Goal: Task Accomplishment & Management: Manage account settings

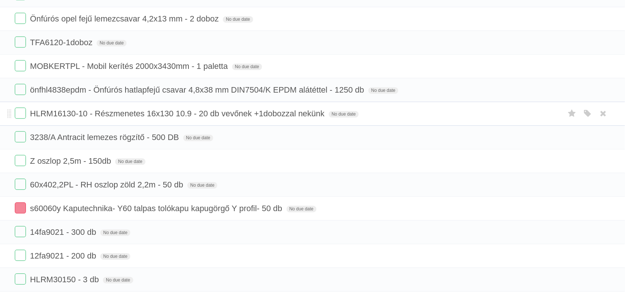
scroll to position [509, 0]
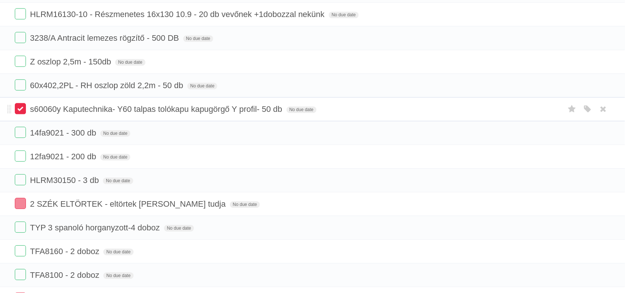
click at [21, 113] on label at bounding box center [20, 108] width 11 height 11
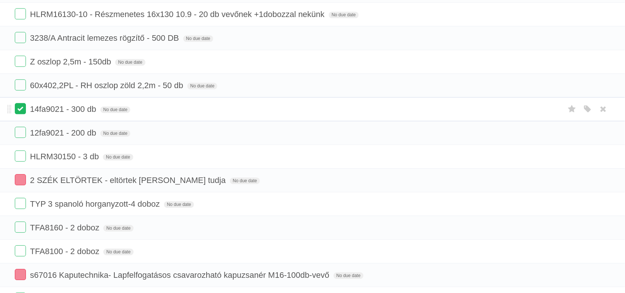
click at [24, 114] on label at bounding box center [20, 108] width 11 height 11
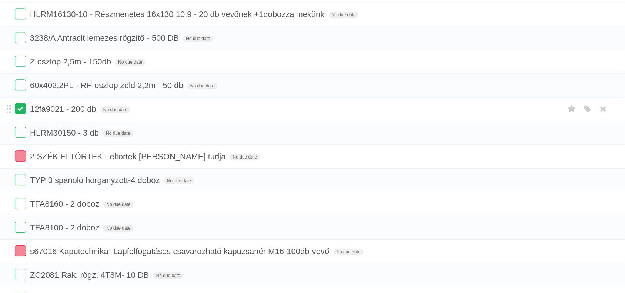
click at [20, 113] on label at bounding box center [20, 108] width 11 height 11
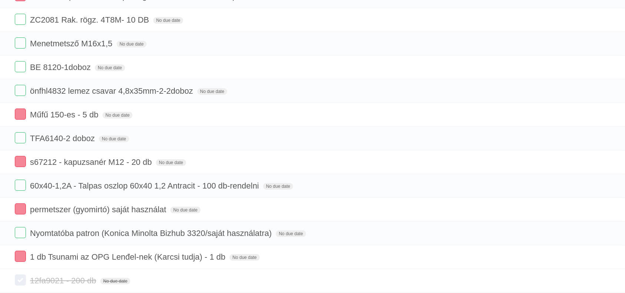
scroll to position [694, 0]
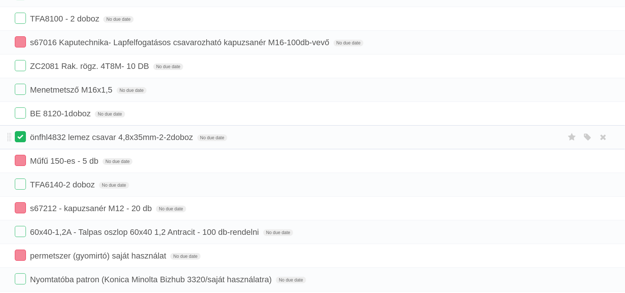
click at [23, 142] on label at bounding box center [20, 136] width 11 height 11
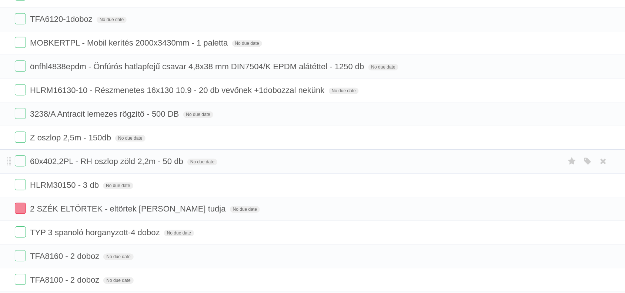
scroll to position [416, 0]
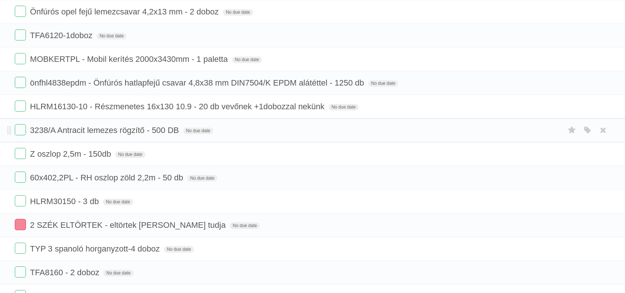
click at [26, 136] on form "3238/A Antracit lemezes rögzítő - 500 DB No due date White Red Blue Green Purpl…" at bounding box center [312, 130] width 595 height 12
click at [24, 135] on label at bounding box center [20, 129] width 11 height 11
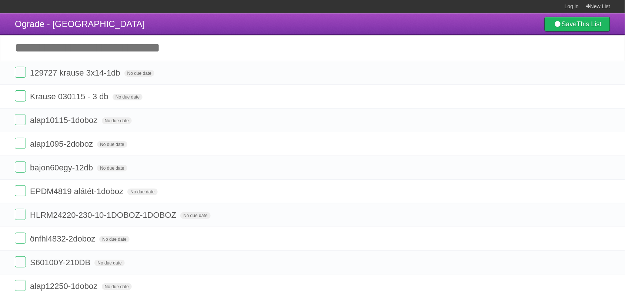
scroll to position [0, 0]
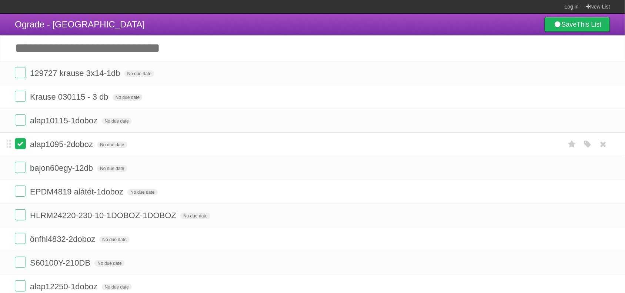
drag, startPoint x: 21, startPoint y: 143, endPoint x: 26, endPoint y: 144, distance: 5.6
click at [21, 143] on label at bounding box center [20, 143] width 11 height 11
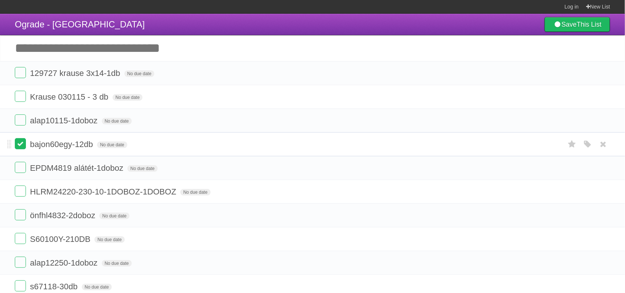
click at [24, 142] on label at bounding box center [20, 143] width 11 height 11
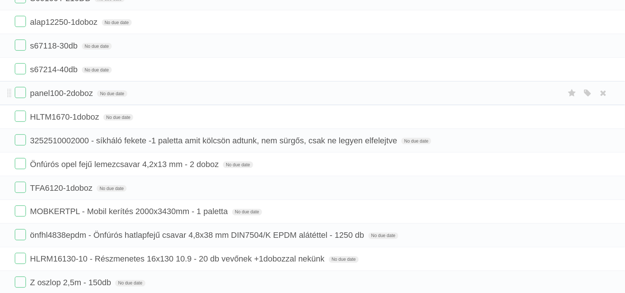
scroll to position [231, 0]
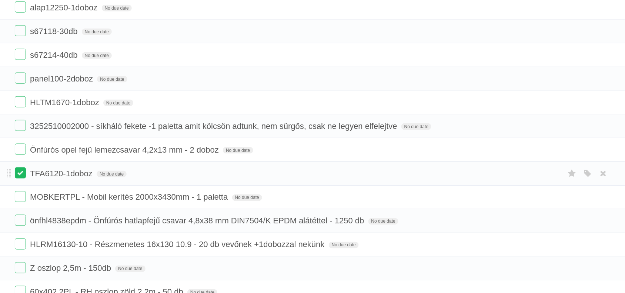
click at [21, 178] on label at bounding box center [20, 172] width 11 height 11
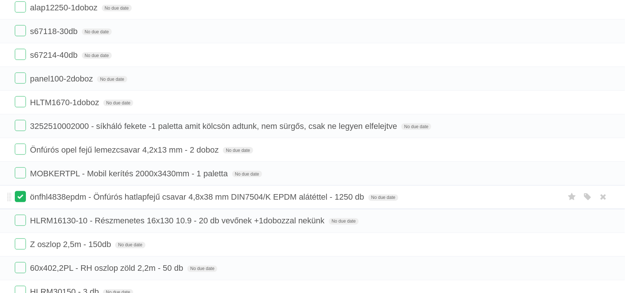
click at [20, 201] on label at bounding box center [20, 196] width 11 height 11
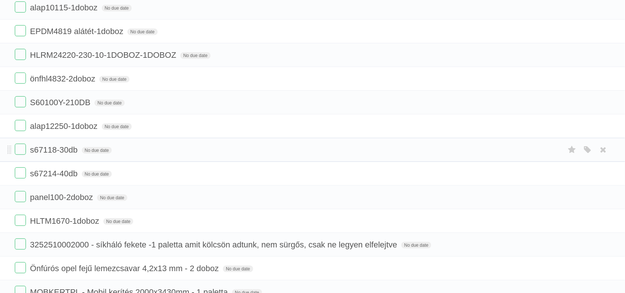
scroll to position [93, 0]
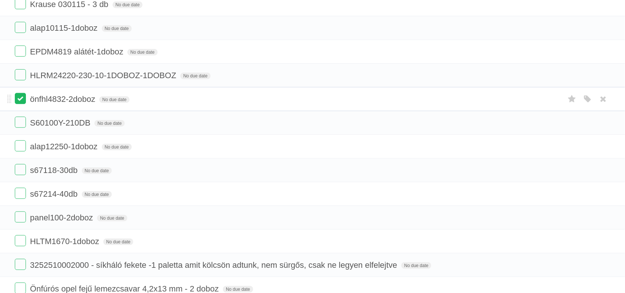
click at [20, 99] on label at bounding box center [20, 98] width 11 height 11
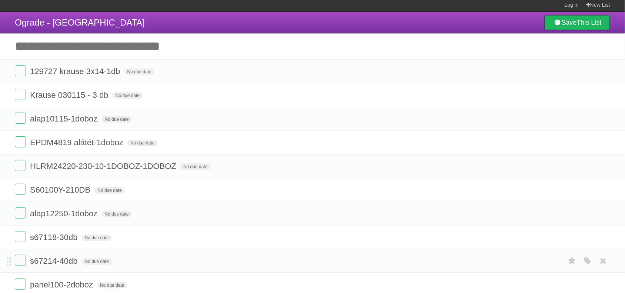
scroll to position [0, 0]
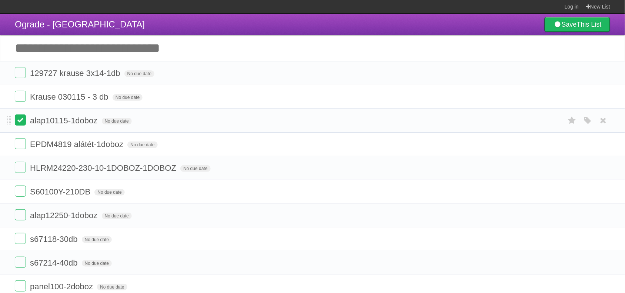
click at [17, 120] on label at bounding box center [20, 119] width 11 height 11
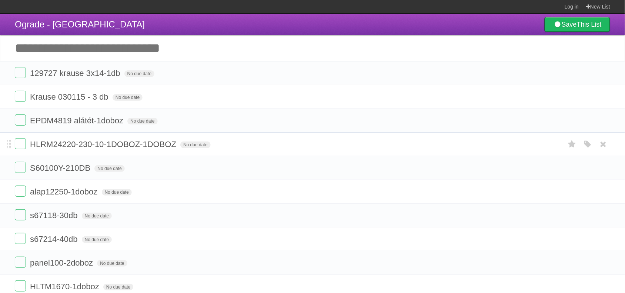
scroll to position [46, 0]
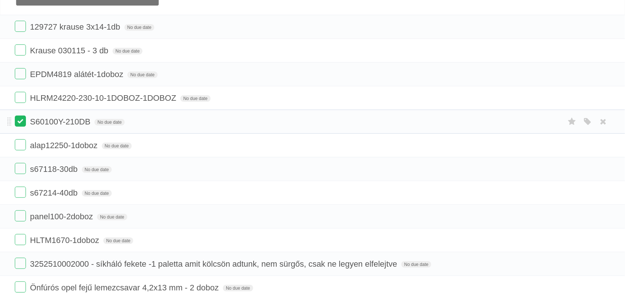
click at [21, 124] on label at bounding box center [20, 120] width 11 height 11
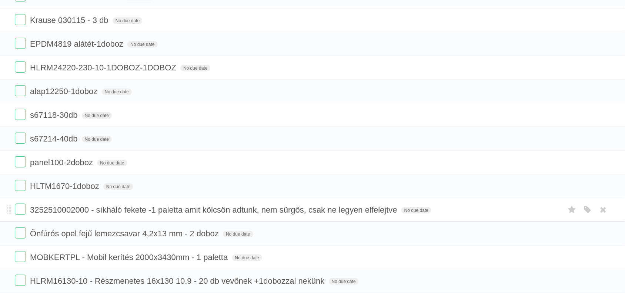
scroll to position [93, 0]
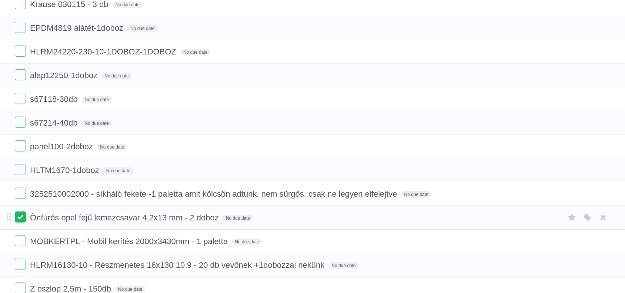
click at [25, 219] on form "Önfúrós opel fejű lemezcsavar 4,2x13 mm - 2 doboz No due date White Red Blue Gr…" at bounding box center [312, 217] width 595 height 12
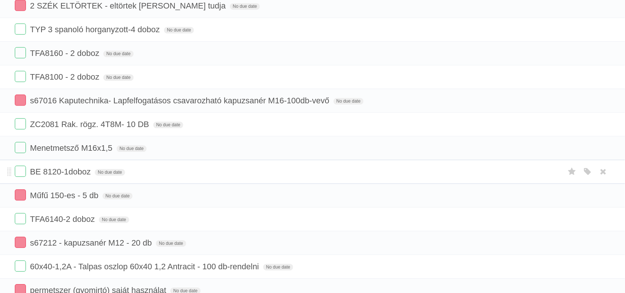
scroll to position [463, 0]
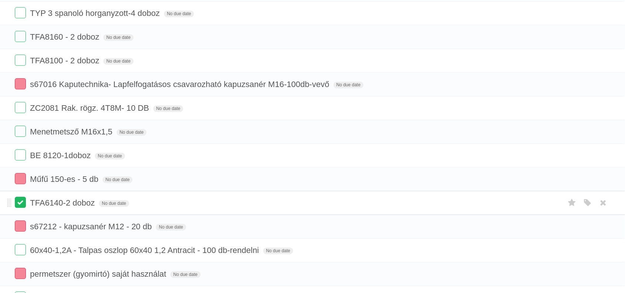
click at [20, 207] on label at bounding box center [20, 201] width 11 height 11
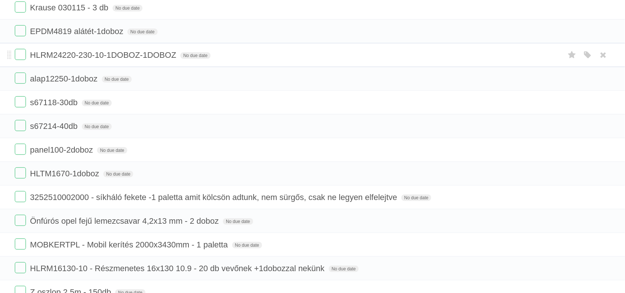
scroll to position [46, 0]
